Goal: Information Seeking & Learning: Learn about a topic

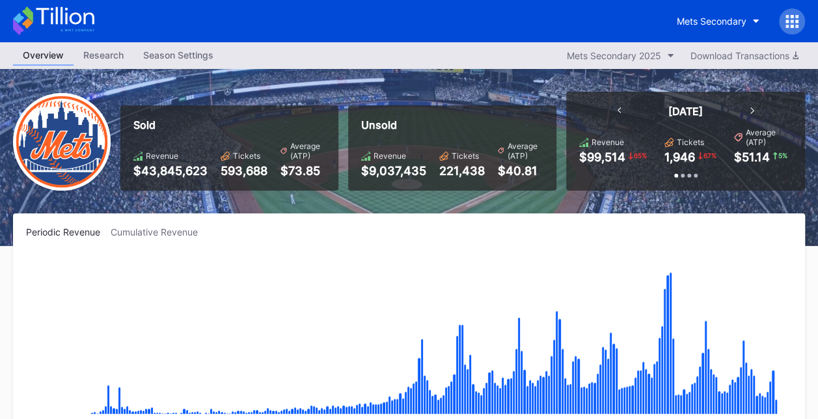
scroll to position [2538, 0]
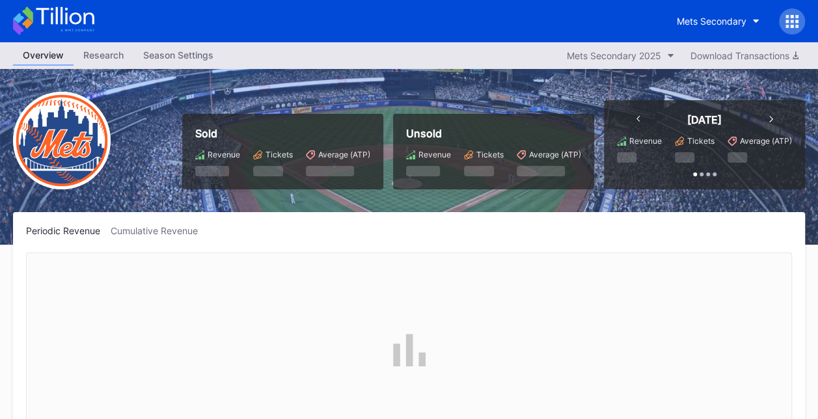
scroll to position [2538, 0]
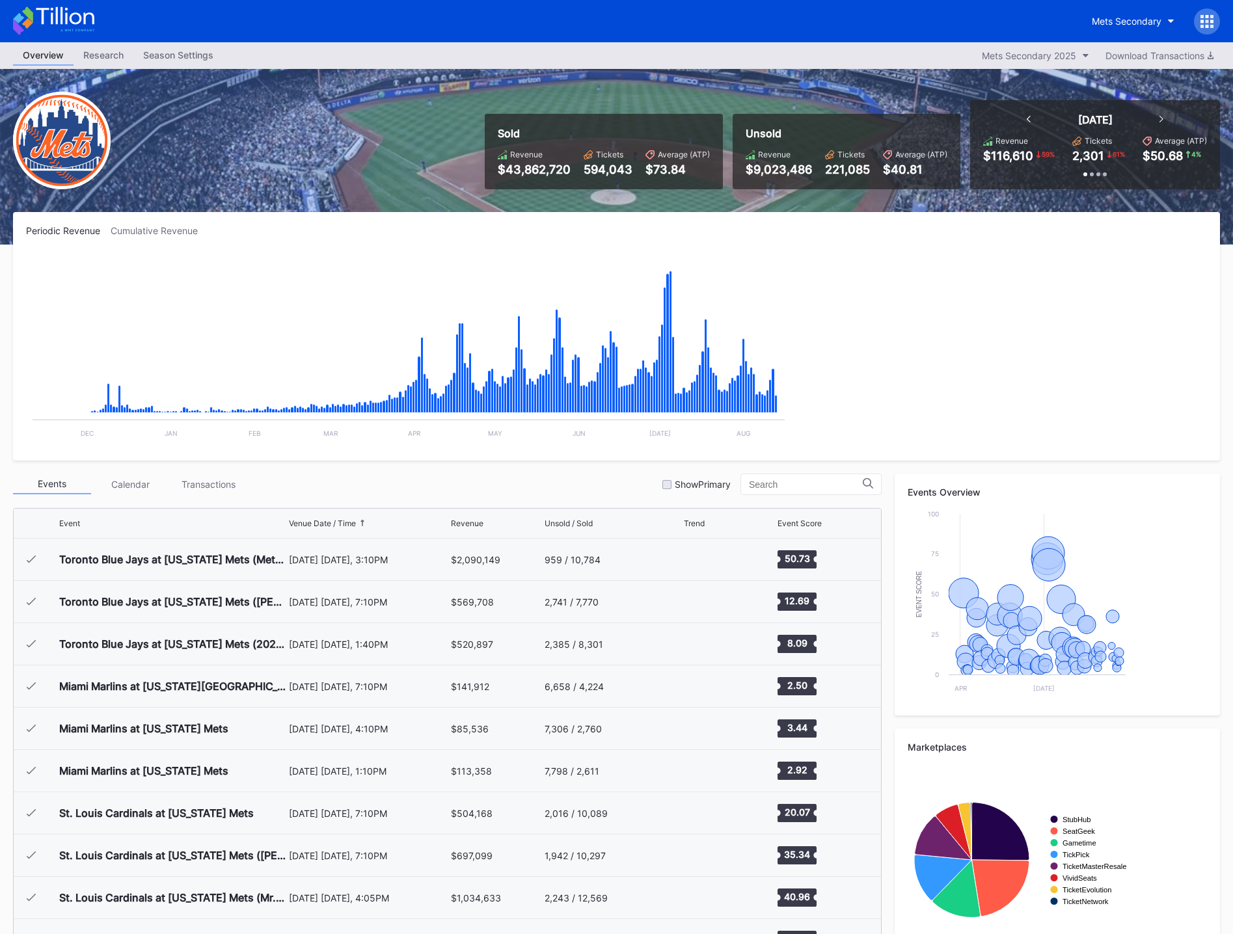
scroll to position [2538, 0]
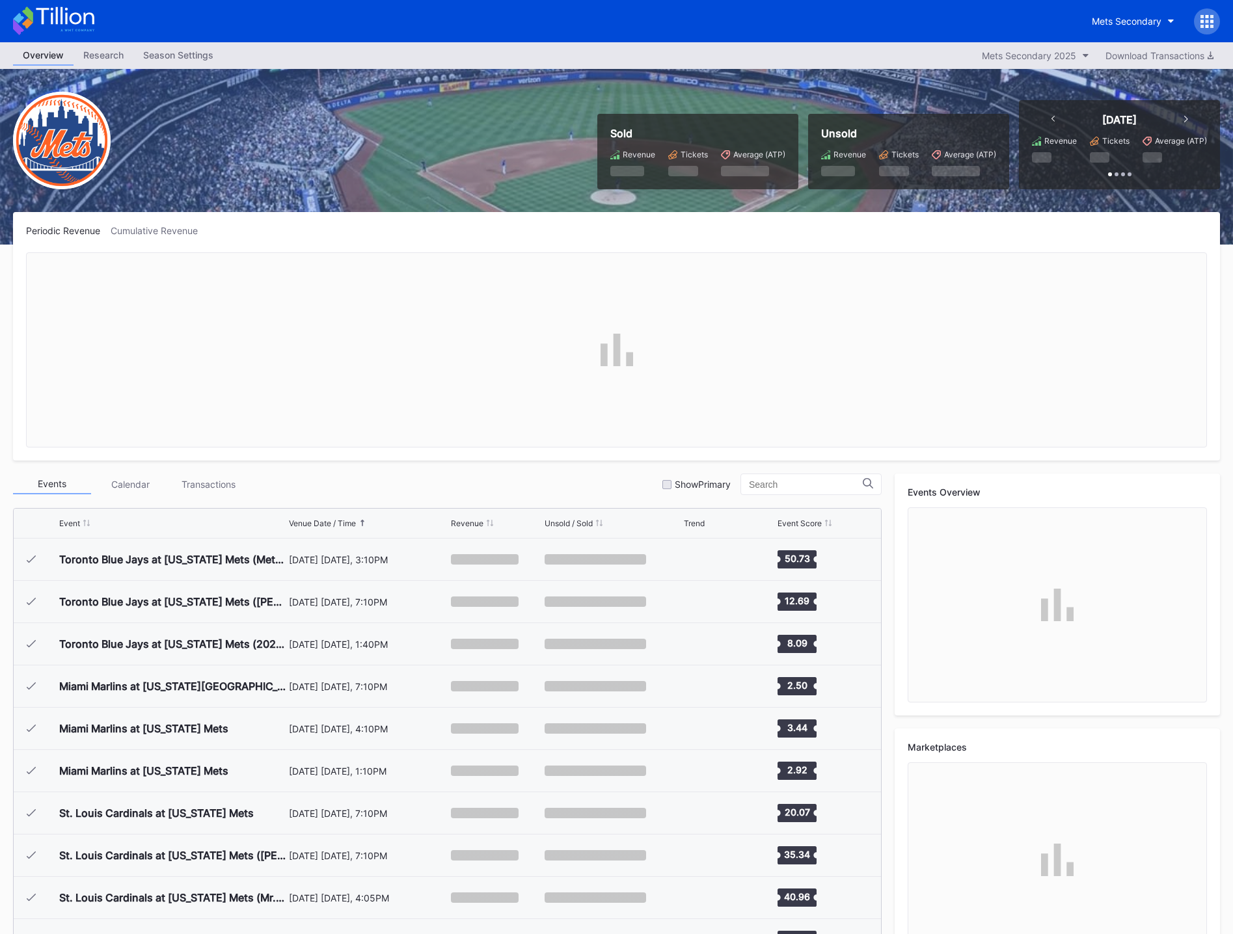
scroll to position [2538, 0]
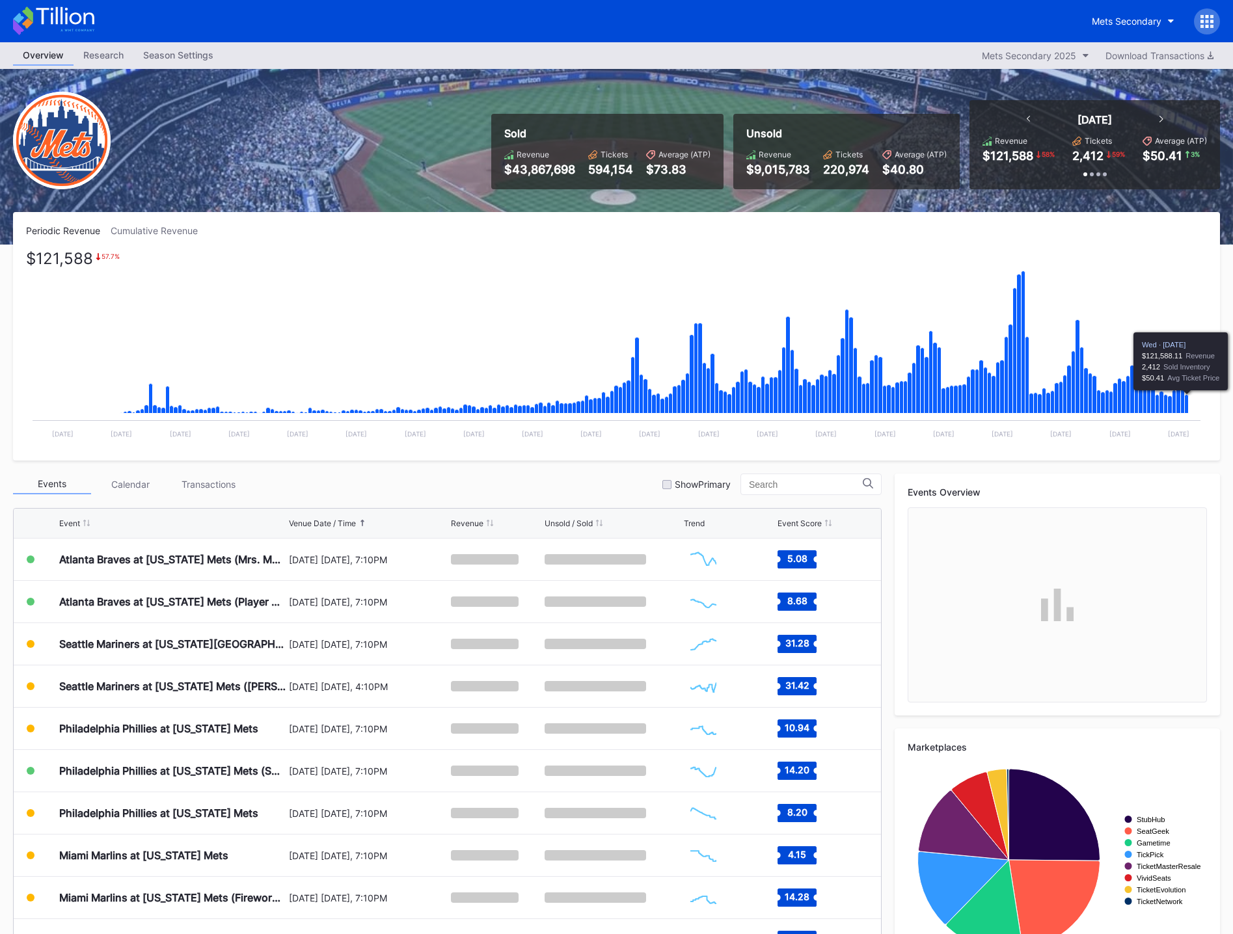
click at [1187, 404] on icon "Chart title" at bounding box center [1187, 404] width 4 height 19
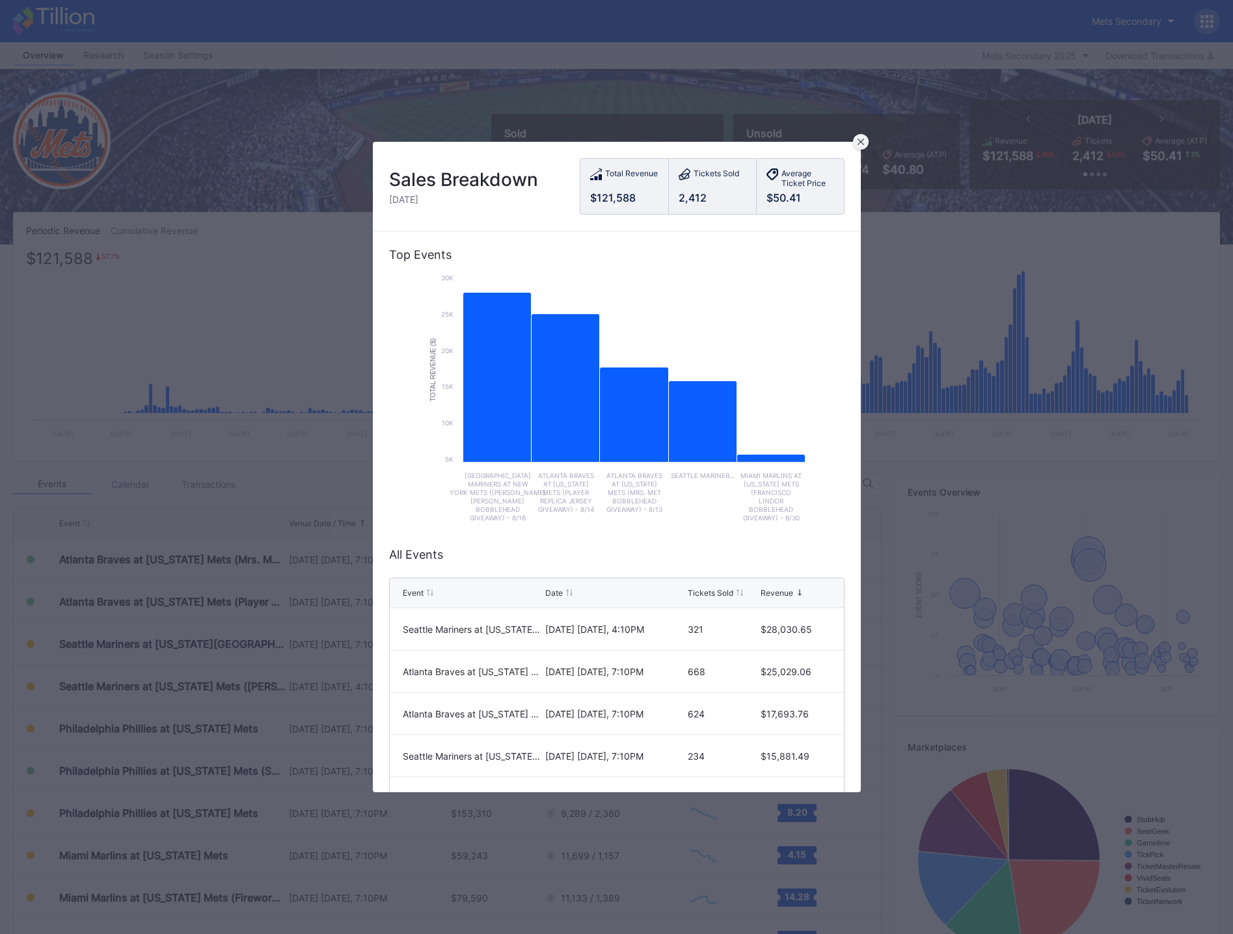
click at [858, 138] on div at bounding box center [861, 142] width 16 height 16
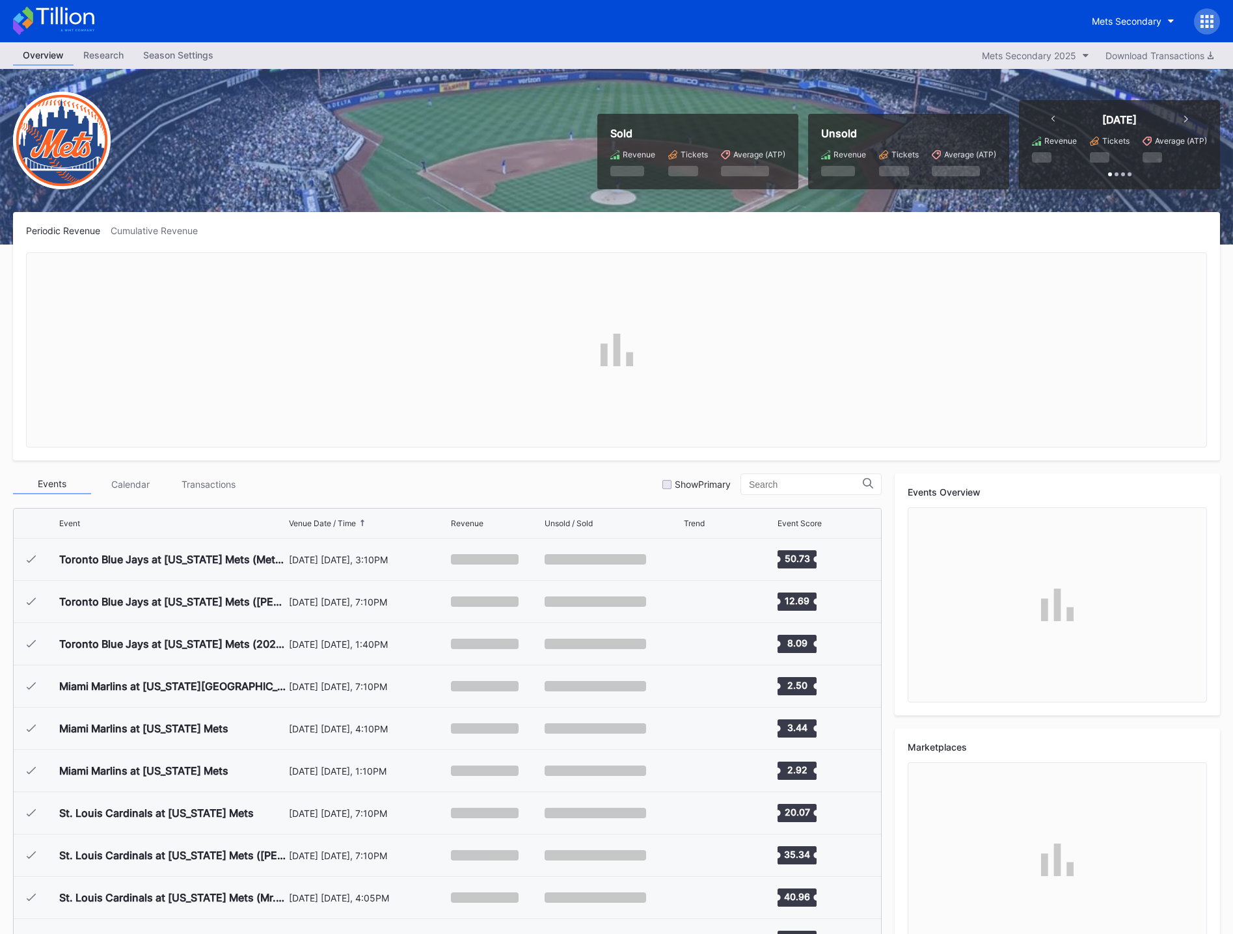
scroll to position [2538, 0]
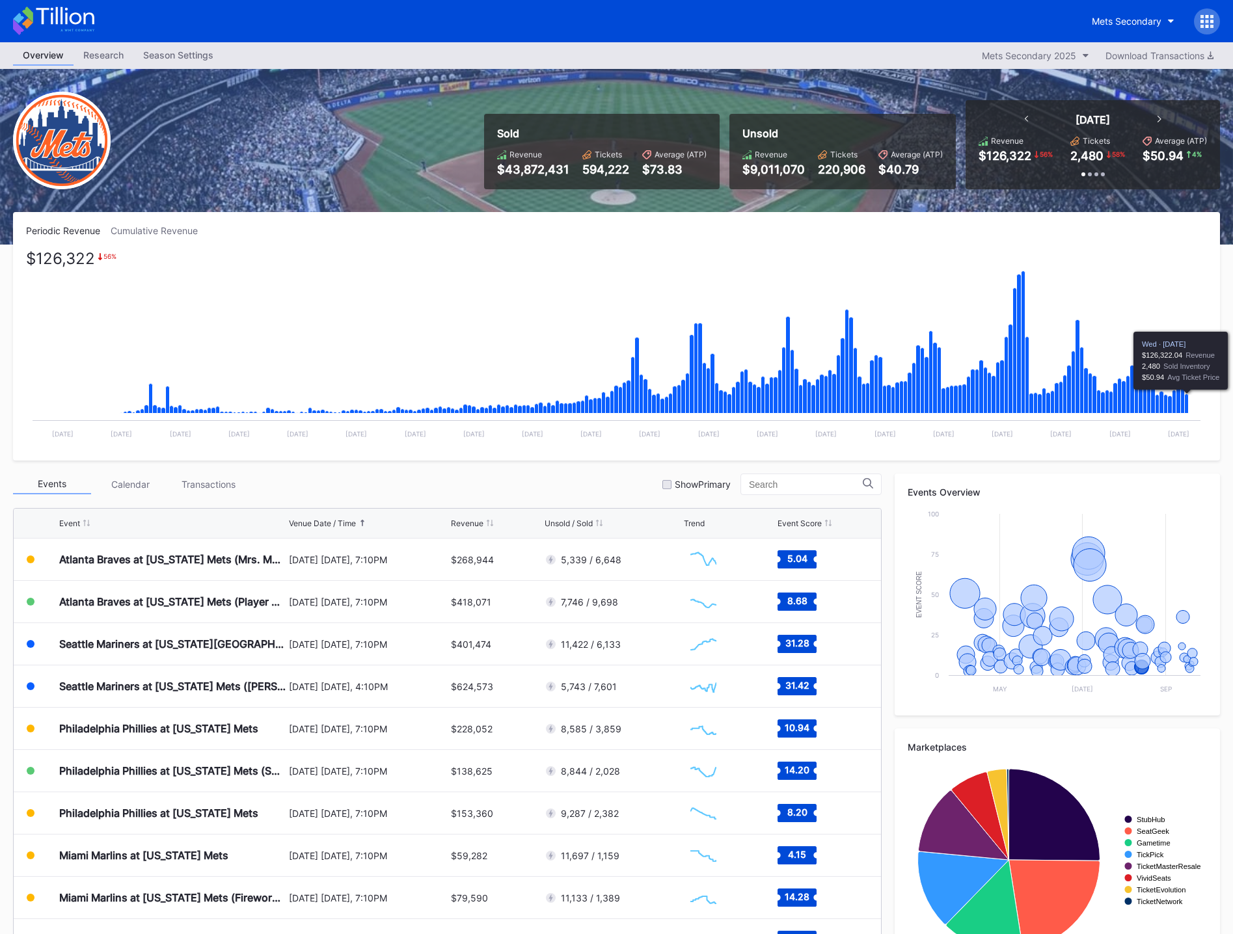
click at [1186, 403] on icon "Chart title" at bounding box center [1187, 404] width 4 height 20
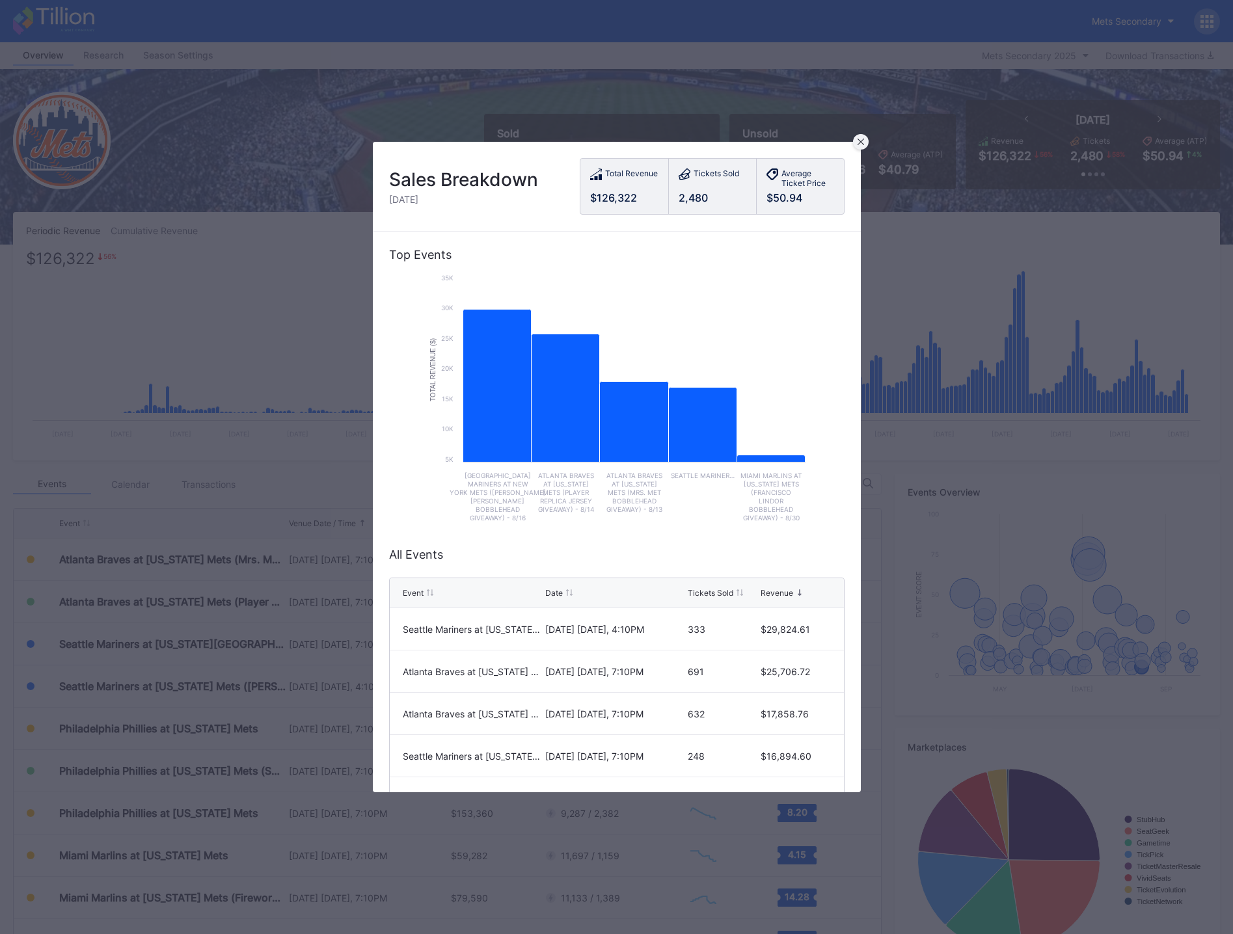
click at [854, 145] on div at bounding box center [861, 142] width 16 height 16
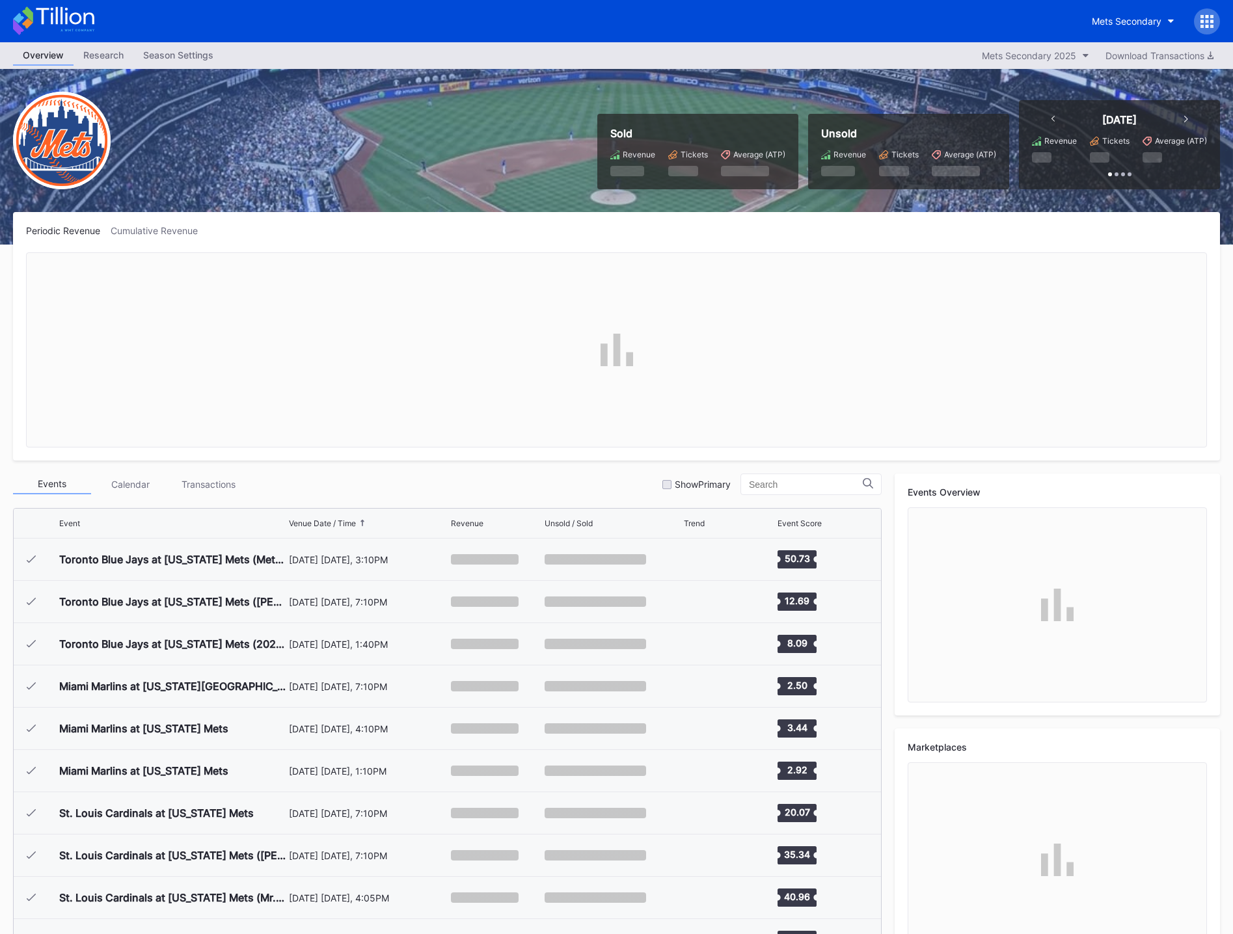
scroll to position [2538, 0]
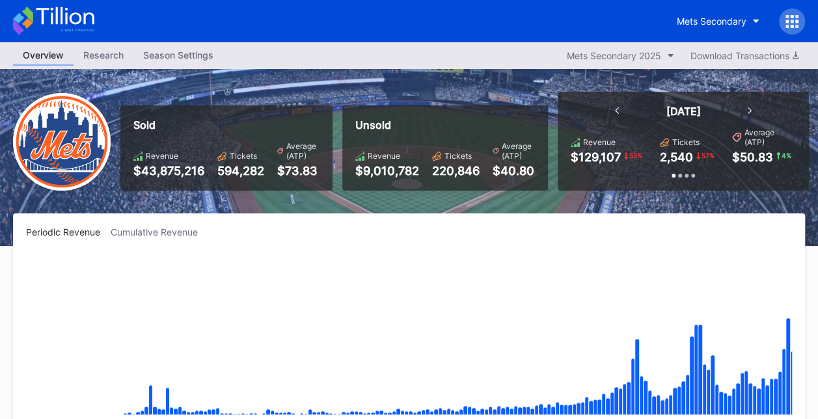
scroll to position [2538, 0]
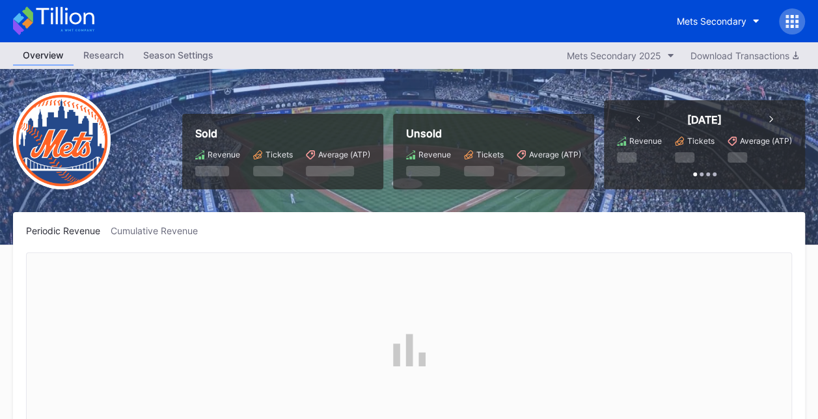
scroll to position [2538, 0]
